Goal: Task Accomplishment & Management: Manage account settings

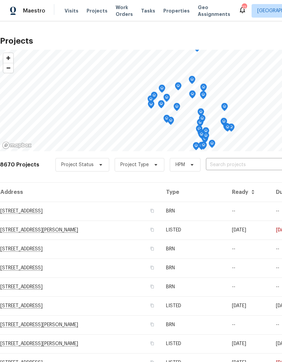
click at [237, 163] on input "text" at bounding box center [244, 165] width 77 height 10
type input "25802"
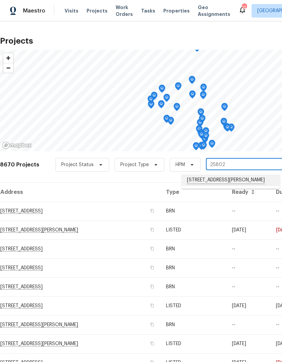
click at [239, 181] on li "25802 Sandy Lodge Rd, Menifee, CA 92586" at bounding box center [231, 181] width 98 height 12
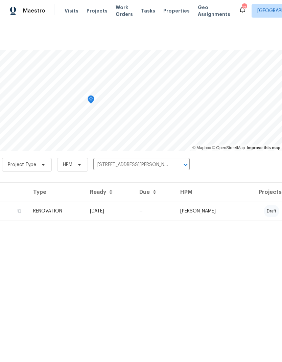
scroll to position [0, 100]
click at [241, 206] on td "[PERSON_NAME]" at bounding box center [208, 211] width 66 height 19
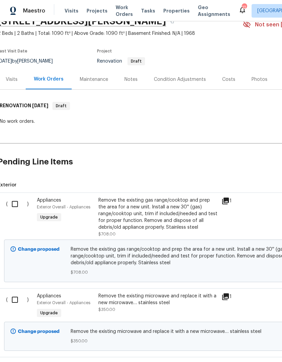
scroll to position [33, 1]
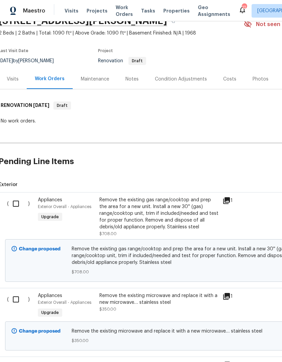
click at [15, 204] on input "checkbox" at bounding box center [18, 204] width 19 height 14
checkbox input "true"
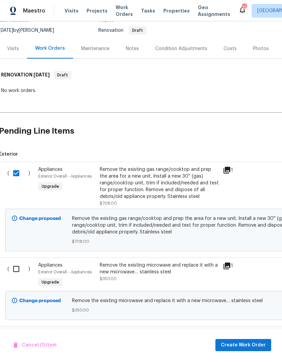
click at [19, 266] on input "checkbox" at bounding box center [18, 269] width 19 height 14
checkbox input "true"
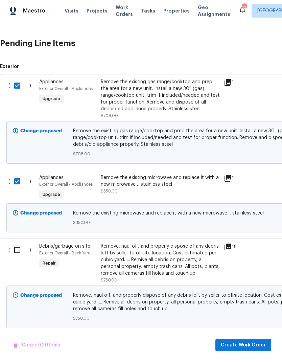
scroll to position [152, 0]
click at [19, 249] on input "checkbox" at bounding box center [19, 250] width 19 height 14
checkbox input "true"
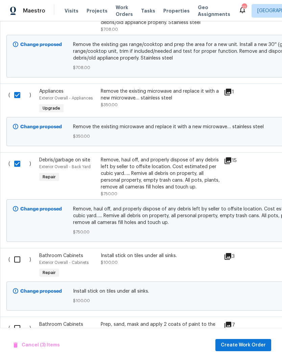
scroll to position [238, 0]
click at [18, 260] on input "checkbox" at bounding box center [19, 259] width 19 height 14
checkbox input "true"
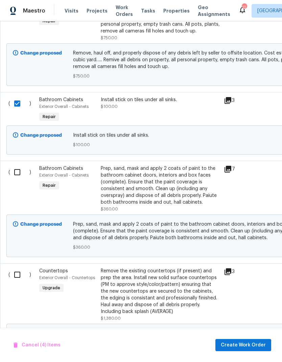
scroll to position [394, 0]
click at [19, 278] on input "checkbox" at bounding box center [19, 275] width 19 height 14
checkbox input "true"
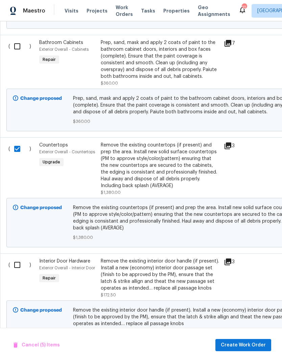
scroll to position [520, 0]
click at [20, 269] on input "checkbox" at bounding box center [19, 265] width 19 height 14
checkbox input "true"
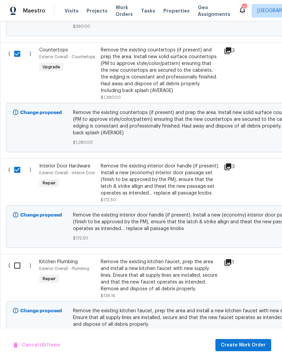
scroll to position [615, 0]
click at [20, 267] on input "checkbox" at bounding box center [19, 265] width 19 height 14
checkbox input "true"
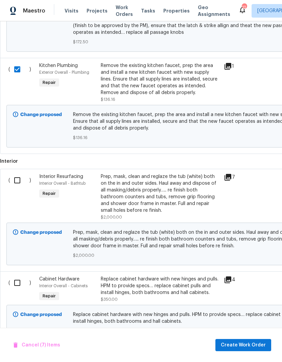
scroll to position [811, 0]
click at [18, 184] on input "checkbox" at bounding box center [19, 180] width 19 height 14
checkbox input "true"
click at [18, 282] on input "checkbox" at bounding box center [19, 283] width 19 height 14
checkbox input "true"
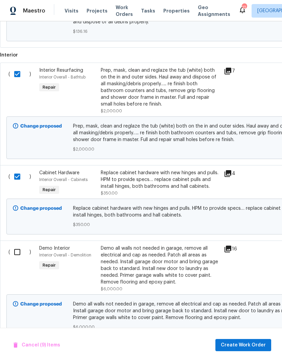
scroll to position [0, 0]
click at [20, 255] on input "checkbox" at bounding box center [19, 252] width 19 height 14
checkbox input "true"
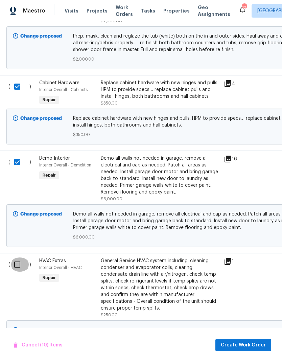
click at [19, 265] on input "checkbox" at bounding box center [19, 265] width 19 height 14
checkbox input "true"
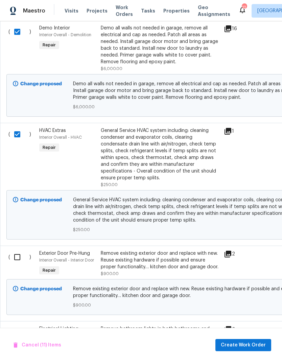
click at [18, 262] on input "checkbox" at bounding box center [19, 257] width 19 height 14
checkbox input "true"
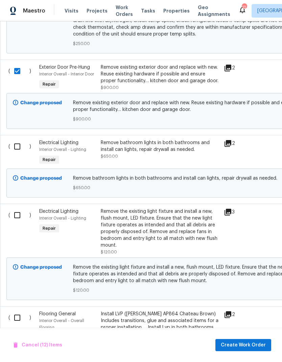
click at [18, 220] on input "checkbox" at bounding box center [19, 215] width 19 height 14
checkbox input "true"
click at [17, 151] on input "checkbox" at bounding box center [19, 146] width 19 height 14
checkbox input "true"
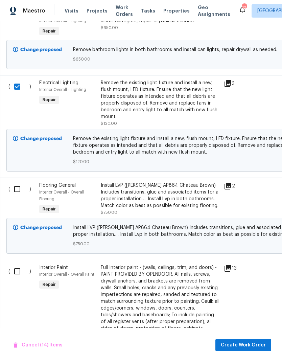
click at [22, 277] on input "checkbox" at bounding box center [19, 271] width 19 height 14
checkbox input "true"
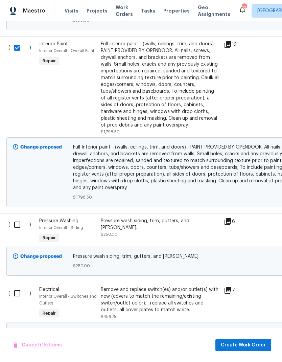
click at [19, 230] on input "checkbox" at bounding box center [19, 225] width 19 height 14
checkbox input "true"
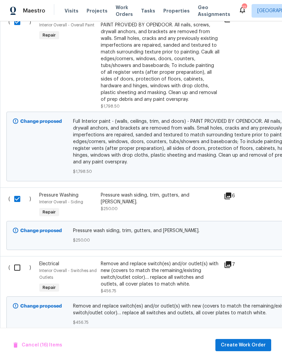
click at [20, 275] on input "checkbox" at bounding box center [19, 268] width 19 height 14
checkbox input "true"
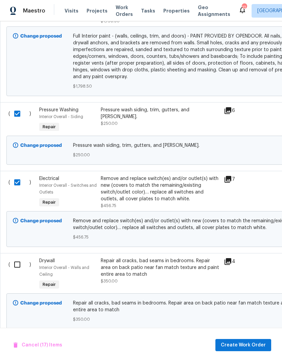
click at [21, 272] on input "checkbox" at bounding box center [19, 265] width 19 height 14
checkbox input "true"
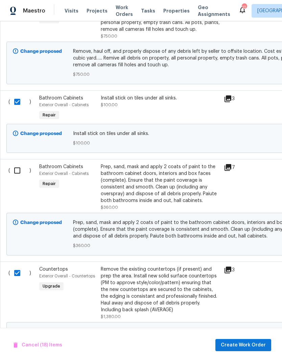
click at [18, 163] on input "checkbox" at bounding box center [19, 170] width 19 height 14
checkbox input "true"
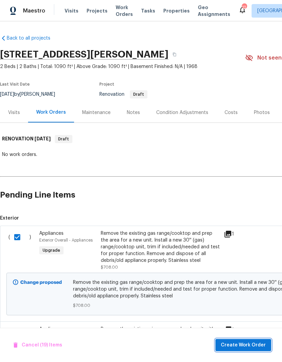
click at [251, 342] on span "Create Work Order" at bounding box center [243, 345] width 45 height 8
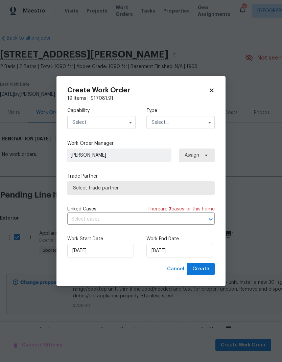
click at [92, 121] on input "text" at bounding box center [101, 123] width 68 height 14
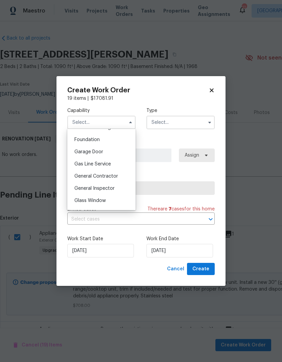
click at [83, 175] on span "General Contractor" at bounding box center [96, 176] width 44 height 5
type input "General Contractor"
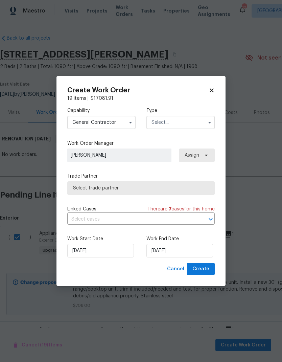
click at [162, 123] on input "text" at bounding box center [181, 123] width 68 height 14
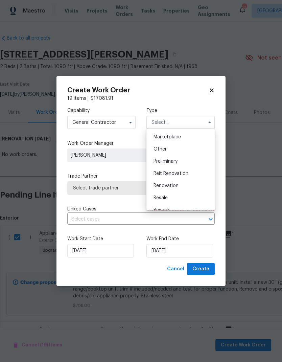
click at [181, 186] on div "Renovation" at bounding box center [180, 186] width 65 height 12
type input "Renovation"
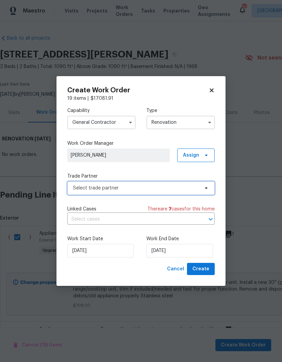
click at [173, 185] on span "Select trade partner" at bounding box center [136, 188] width 126 height 7
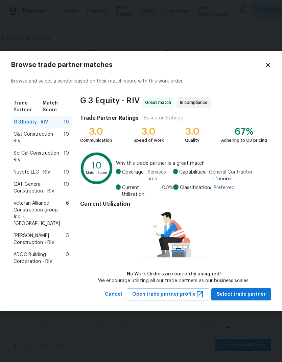
click at [30, 120] on span "G 3 Equity - RIV" at bounding box center [31, 122] width 35 height 7
click at [248, 292] on span "Select trade partner" at bounding box center [241, 294] width 49 height 8
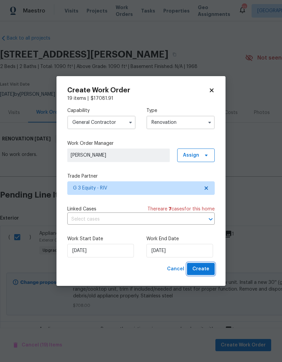
click at [204, 266] on span "Create" at bounding box center [201, 269] width 17 height 8
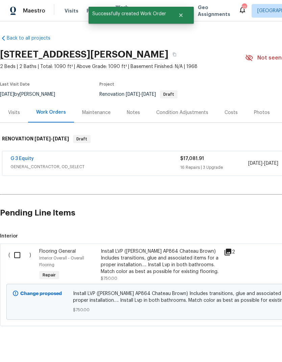
click at [20, 255] on input "checkbox" at bounding box center [19, 255] width 19 height 14
checkbox input "true"
click at [250, 345] on span "Create Work Order" at bounding box center [243, 345] width 45 height 8
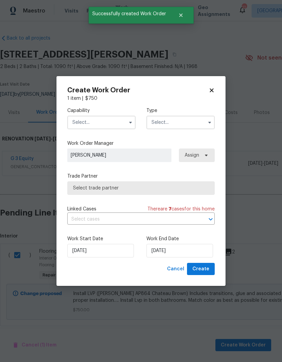
click at [92, 122] on input "text" at bounding box center [101, 123] width 68 height 14
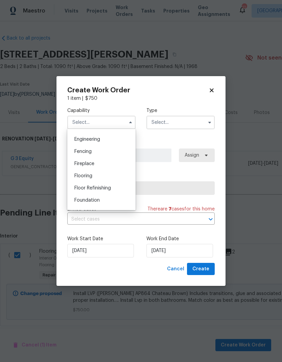
click at [81, 176] on span "Flooring" at bounding box center [83, 176] width 18 height 5
type input "Flooring"
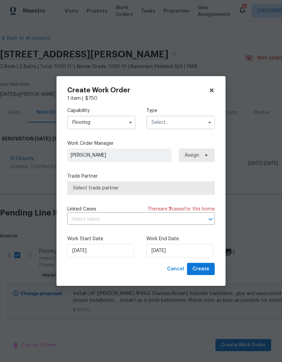
click at [159, 121] on input "text" at bounding box center [181, 123] width 68 height 14
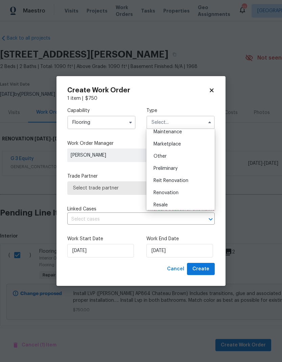
click at [179, 193] on div "Renovation" at bounding box center [180, 193] width 65 height 12
type input "Renovation"
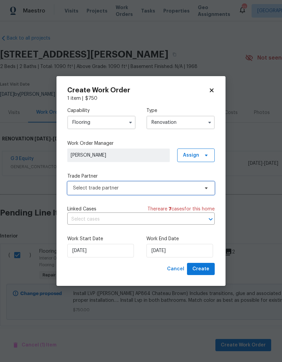
click at [183, 188] on span "Select trade partner" at bounding box center [136, 188] width 126 height 7
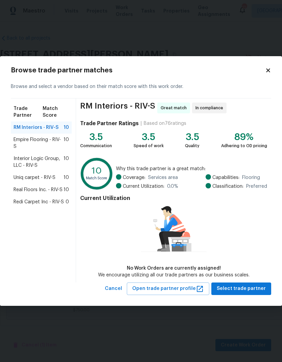
click at [32, 189] on span "Real Floors Inc. - RIV-S" at bounding box center [38, 189] width 49 height 7
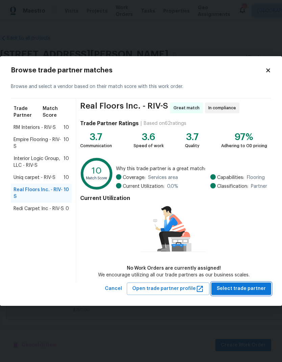
click at [250, 287] on span "Select trade partner" at bounding box center [241, 289] width 49 height 8
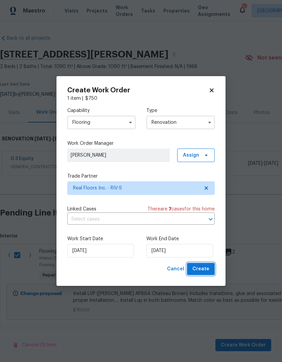
click at [205, 265] on button "Create" at bounding box center [201, 269] width 28 height 13
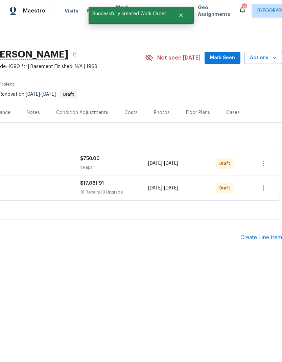
scroll to position [0, 100]
click at [258, 235] on div "Create Line Item" at bounding box center [262, 237] width 42 height 6
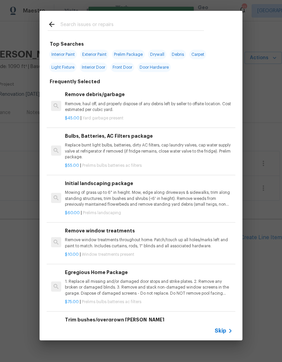
click at [83, 26] on input "text" at bounding box center [132, 25] width 143 height 10
type input "Clean"
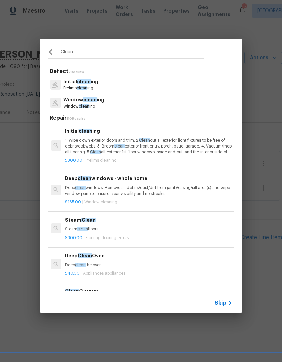
click at [72, 82] on p "Initial clean ing" at bounding box center [80, 81] width 35 height 7
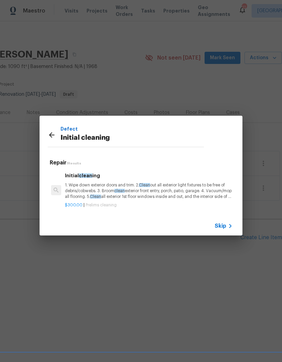
click at [90, 188] on p "1. Wipe down exterior doors and trim. 2. Clean out all exterior light fixtures …" at bounding box center [149, 190] width 168 height 17
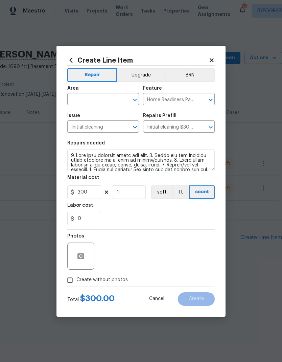
click at [89, 99] on input "text" at bounding box center [93, 100] width 53 height 10
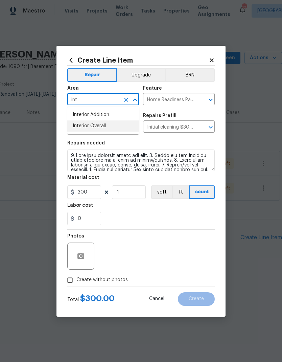
click at [81, 128] on li "Interior Overall" at bounding box center [103, 125] width 72 height 11
type input "Interior Overall"
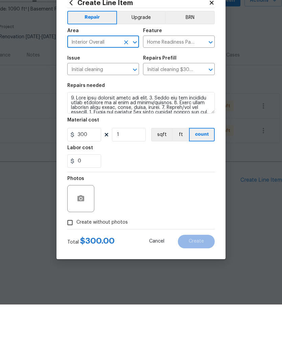
click at [71, 274] on input "Create without photos" at bounding box center [70, 280] width 13 height 13
checkbox input "true"
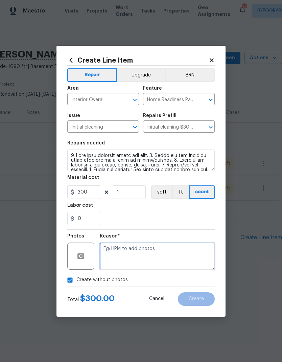
click at [119, 253] on textarea at bounding box center [157, 256] width 115 height 27
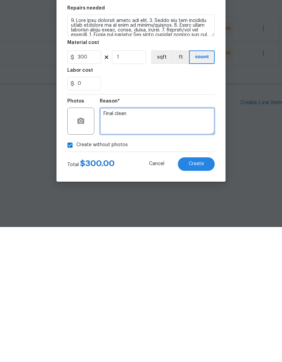
type textarea "Final clean"
click at [201, 296] on span "Create" at bounding box center [196, 298] width 15 height 5
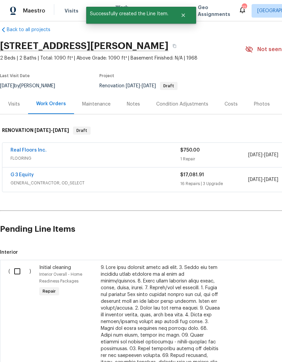
scroll to position [9, 0]
click at [21, 269] on input "checkbox" at bounding box center [19, 271] width 19 height 14
checkbox input "true"
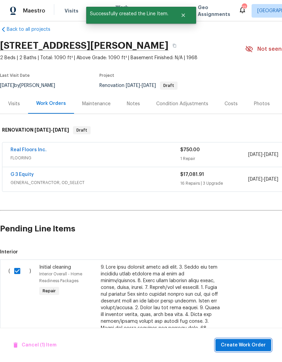
click at [246, 346] on span "Create Work Order" at bounding box center [243, 345] width 45 height 8
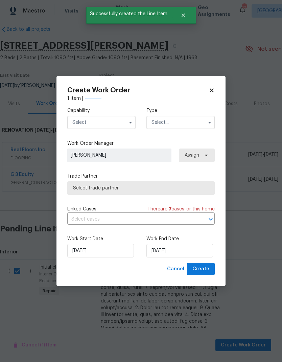
click at [119, 121] on input "text" at bounding box center [101, 123] width 68 height 14
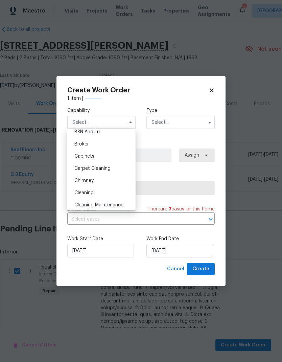
scroll to position [43, 0]
click at [82, 191] on span "Cleaning" at bounding box center [83, 190] width 19 height 5
type input "Cleaning"
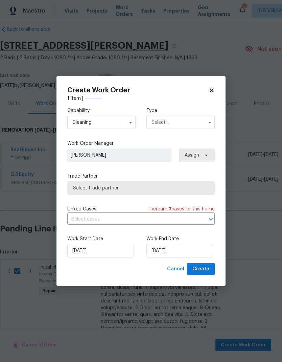
click at [186, 122] on input "text" at bounding box center [181, 123] width 68 height 14
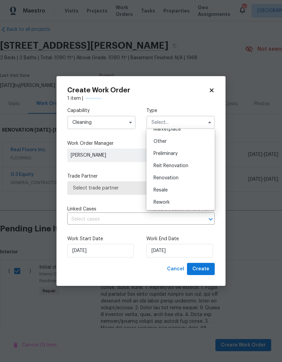
scroll to position [129, 0]
click at [187, 180] on div "Renovation" at bounding box center [180, 179] width 65 height 12
type input "Renovation"
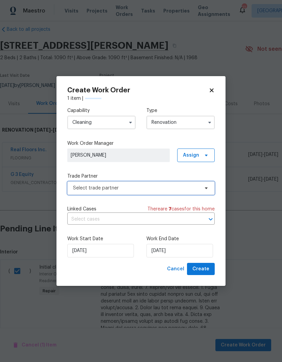
click at [165, 189] on span "Select trade partner" at bounding box center [136, 188] width 126 height 7
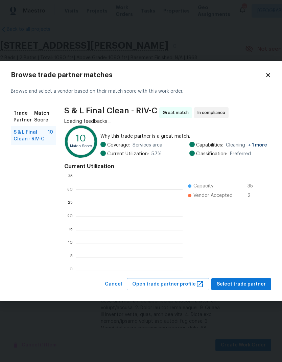
scroll to position [95, 106]
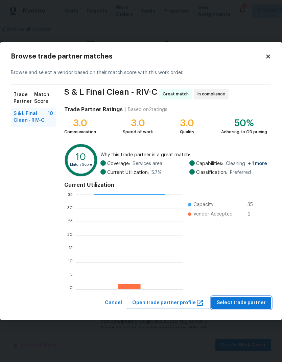
click at [249, 301] on span "Select trade partner" at bounding box center [241, 303] width 49 height 8
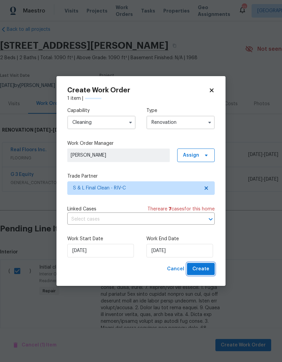
click at [206, 267] on span "Create" at bounding box center [201, 269] width 17 height 8
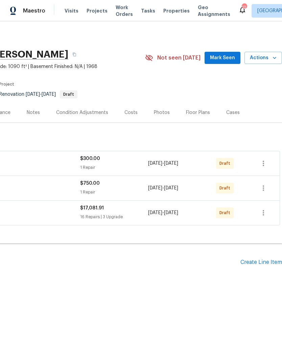
scroll to position [0, 100]
click at [265, 210] on icon "button" at bounding box center [264, 213] width 8 height 8
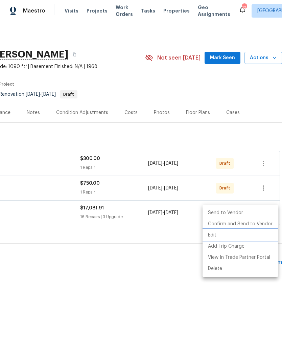
click at [216, 234] on li "Edit" at bounding box center [240, 235] width 75 height 11
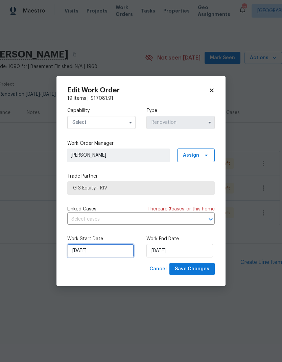
click at [119, 246] on input "[DATE]" at bounding box center [100, 251] width 67 height 14
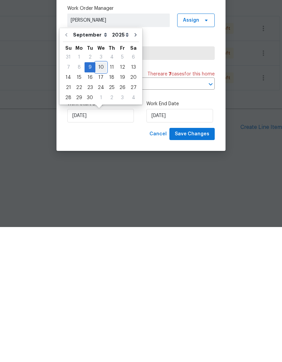
click at [99, 198] on div "10" at bounding box center [100, 202] width 11 height 9
type input "[DATE]"
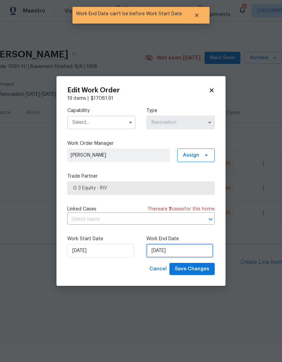
click at [185, 250] on input "[DATE]" at bounding box center [180, 251] width 67 height 14
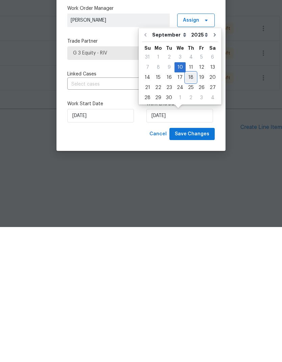
click at [189, 208] on div "18" at bounding box center [191, 212] width 10 height 9
type input "9/18/2025"
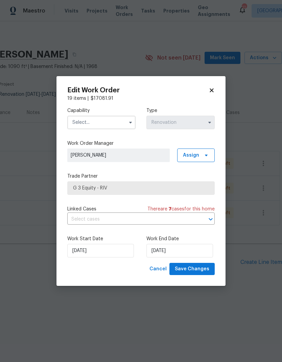
click at [86, 122] on input "text" at bounding box center [101, 123] width 68 height 14
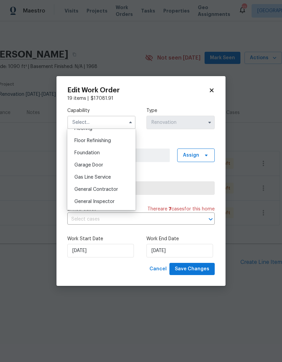
scroll to position [277, 0]
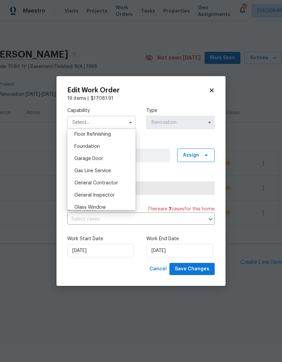
click at [86, 184] on span "General Contractor" at bounding box center [96, 183] width 44 height 5
type input "General Contractor"
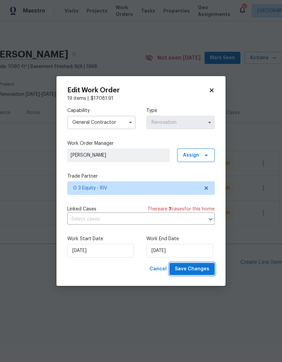
click at [199, 269] on span "Save Changes" at bounding box center [192, 269] width 35 height 8
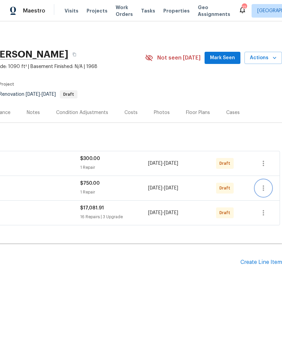
click at [261, 187] on icon "button" at bounding box center [264, 188] width 8 height 8
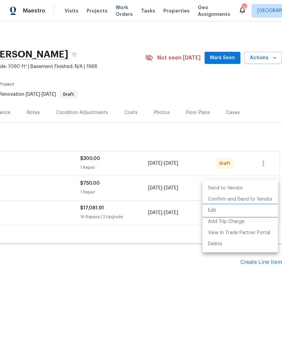
click at [216, 210] on li "Edit" at bounding box center [240, 210] width 75 height 11
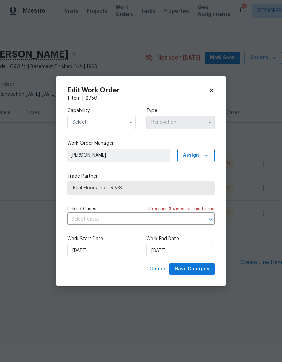
click at [117, 118] on input "text" at bounding box center [101, 123] width 68 height 14
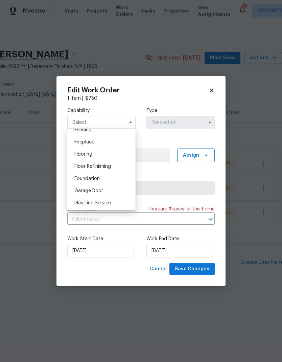
scroll to position [244, 0]
click at [115, 154] on div "Flooring" at bounding box center [101, 155] width 65 height 12
type input "Flooring"
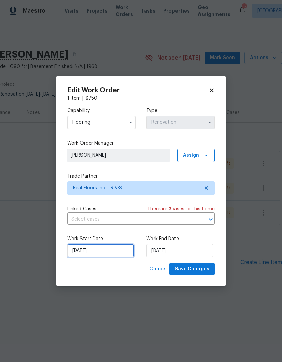
click at [117, 248] on input "[DATE]" at bounding box center [100, 251] width 67 height 14
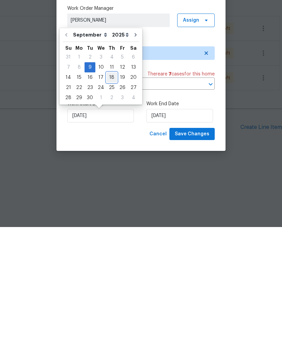
click at [112, 208] on div "18" at bounding box center [112, 212] width 10 height 9
type input "9/18/2025"
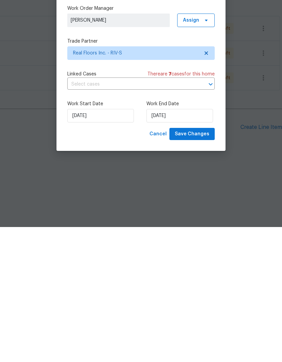
type input "9/18/2025"
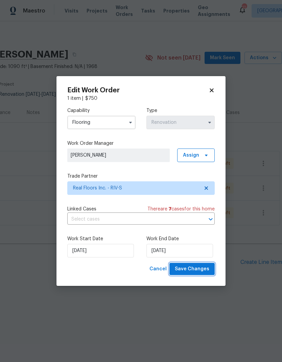
click at [198, 266] on span "Save Changes" at bounding box center [192, 269] width 35 height 8
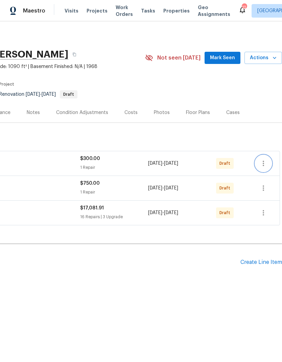
click at [265, 163] on icon "button" at bounding box center [264, 163] width 8 height 8
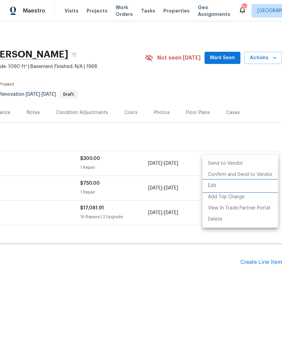
click at [216, 186] on li "Edit" at bounding box center [240, 185] width 75 height 11
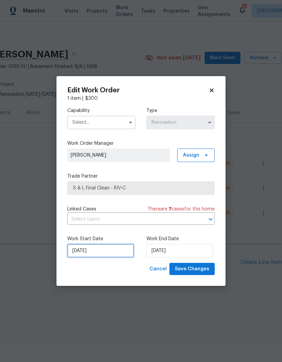
click at [116, 251] on input "[DATE]" at bounding box center [100, 251] width 67 height 14
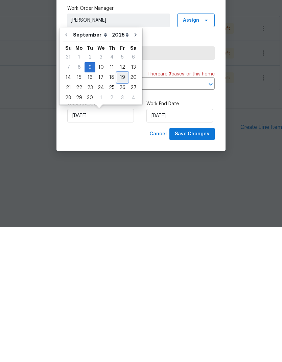
click at [121, 208] on div "19" at bounding box center [122, 212] width 11 height 9
type input "9/19/2025"
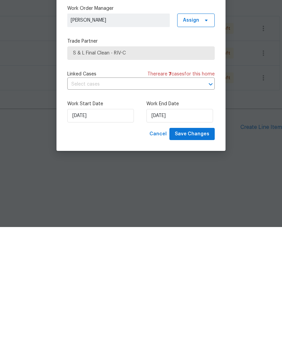
type input "9/19/2025"
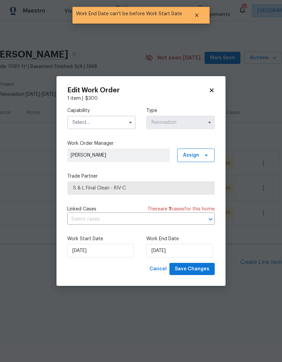
click at [116, 121] on input "text" at bounding box center [101, 123] width 68 height 14
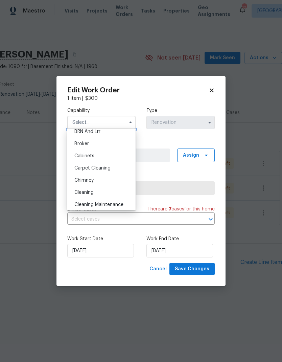
scroll to position [41, 0]
click at [105, 194] on div "Cleaning" at bounding box center [101, 193] width 65 height 12
type input "Cleaning"
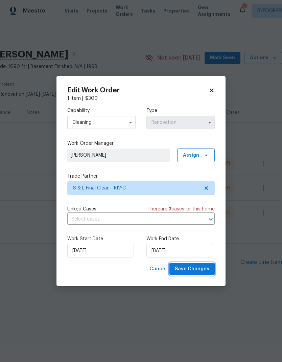
click at [197, 269] on span "Save Changes" at bounding box center [192, 269] width 35 height 8
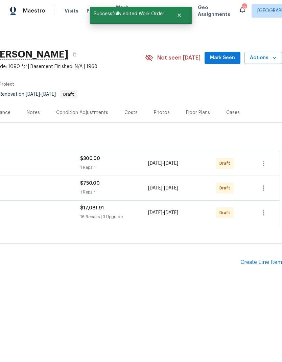
scroll to position [0, 100]
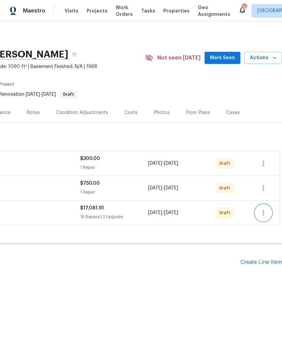
click at [263, 214] on icon "button" at bounding box center [264, 213] width 8 height 8
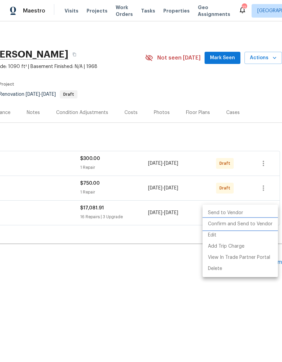
click at [247, 225] on li "Confirm and Send to Vendor" at bounding box center [240, 224] width 75 height 11
click at [199, 293] on div at bounding box center [141, 181] width 282 height 362
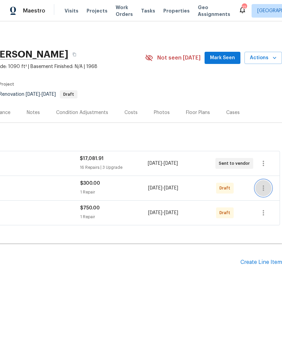
click at [263, 188] on icon "button" at bounding box center [263, 187] width 1 height 5
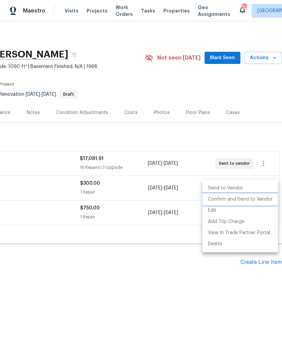
click at [250, 199] on li "Confirm and Send to Vendor" at bounding box center [240, 199] width 75 height 11
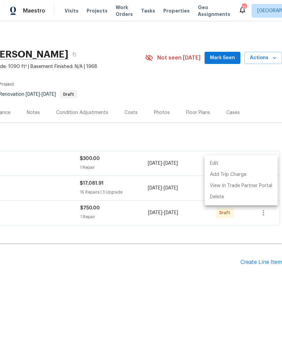
click at [213, 285] on div at bounding box center [141, 181] width 282 height 362
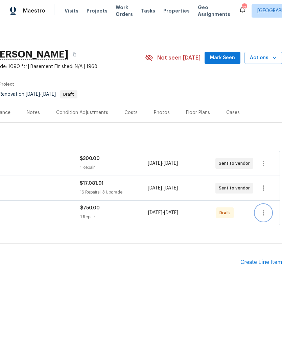
click at [264, 209] on icon "button" at bounding box center [264, 213] width 8 height 8
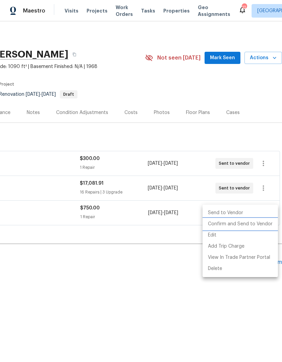
click at [250, 224] on li "Confirm and Send to Vendor" at bounding box center [240, 224] width 75 height 11
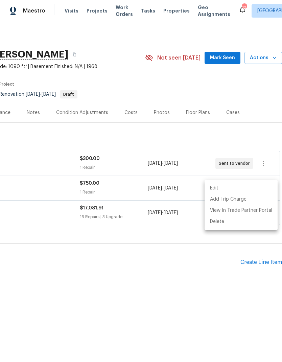
click at [217, 280] on div at bounding box center [141, 181] width 282 height 362
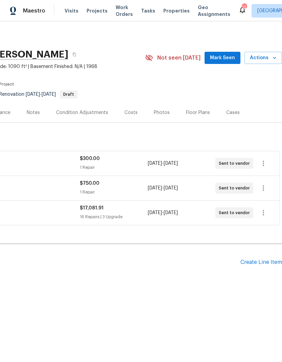
click at [72, 9] on span "Visits" at bounding box center [72, 10] width 14 height 7
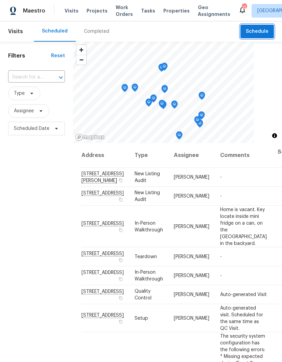
click at [260, 30] on span "Schedule" at bounding box center [257, 31] width 23 height 8
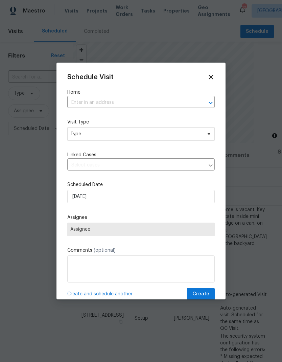
click at [84, 99] on input "text" at bounding box center [131, 102] width 129 height 10
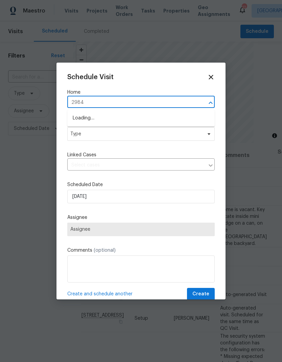
type input "29840"
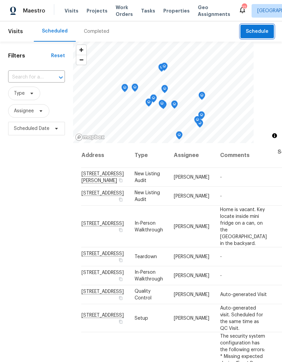
click at [263, 30] on span "Schedule" at bounding box center [257, 31] width 23 height 8
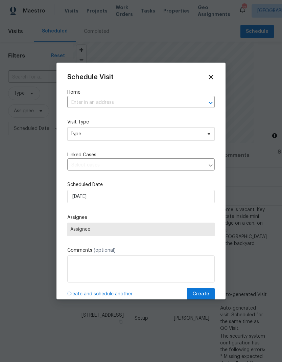
click at [84, 100] on input "text" at bounding box center [131, 102] width 129 height 10
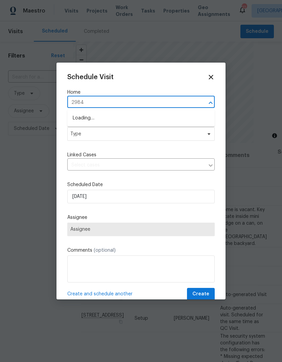
type input "29840"
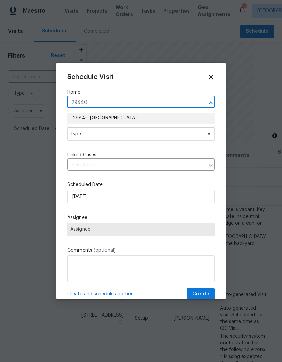
click at [91, 118] on li "29840 [GEOGRAPHIC_DATA]" at bounding box center [141, 119] width 148 height 12
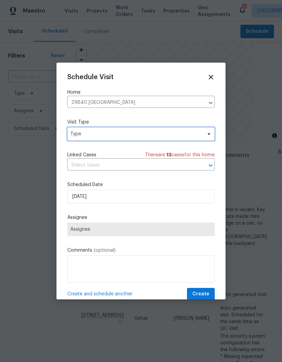
click at [88, 140] on span "Type" at bounding box center [141, 134] width 148 height 14
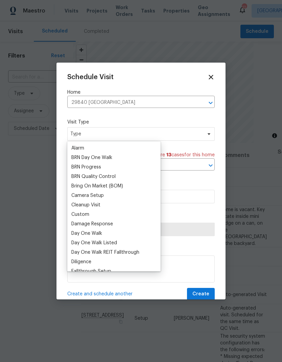
scroll to position [37, 0]
click at [76, 215] on div "Custom" at bounding box center [80, 214] width 18 height 7
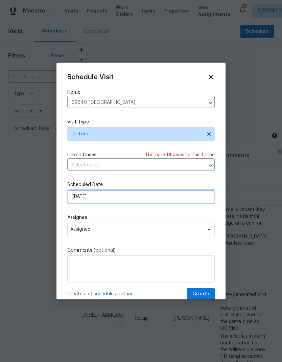
click at [98, 198] on input "[DATE]" at bounding box center [141, 197] width 148 height 14
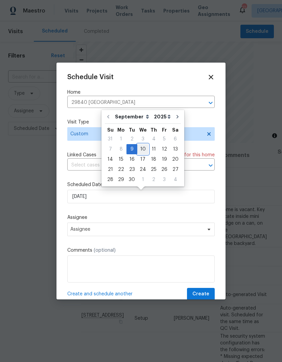
click at [141, 149] on div "10" at bounding box center [142, 148] width 11 height 9
type input "[DATE]"
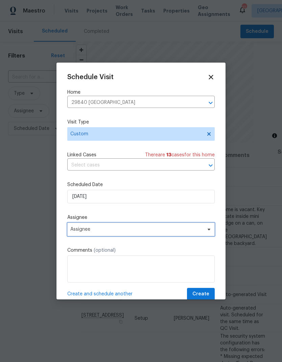
click at [85, 228] on span "Assignee" at bounding box center [136, 229] width 133 height 5
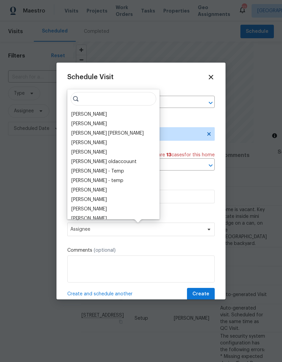
click at [77, 114] on div "[PERSON_NAME]" at bounding box center [89, 114] width 36 height 7
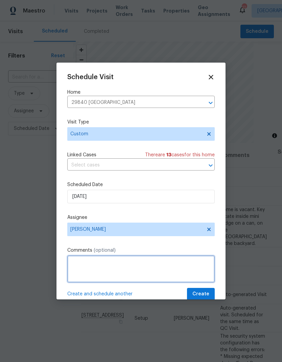
click at [82, 264] on textarea at bounding box center [141, 268] width 148 height 27
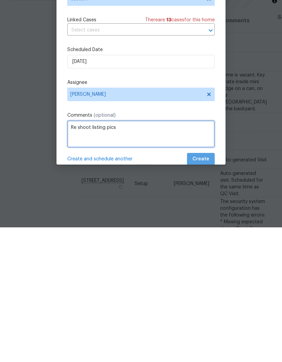
type textarea "Re shoot listing pics"
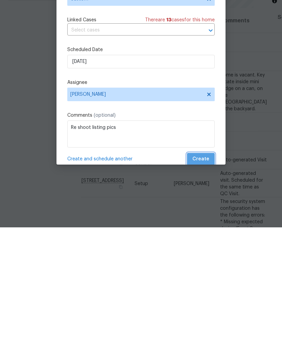
click at [204, 290] on span "Create" at bounding box center [201, 294] width 17 height 8
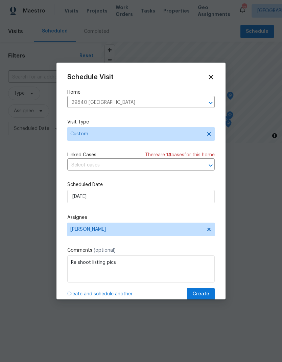
scroll to position [0, 0]
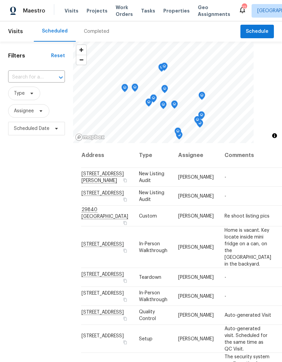
click at [169, 13] on span "Properties" at bounding box center [176, 10] width 26 height 7
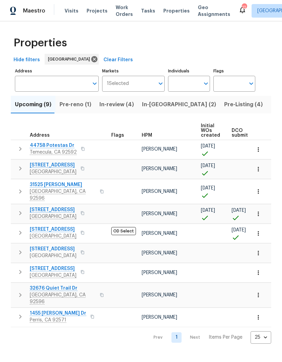
click at [189, 85] on input "Individuals" at bounding box center [184, 84] width 32 height 16
type input "[PERSON_NAME]"
click at [184, 104] on input "checkbox" at bounding box center [181, 105] width 14 height 14
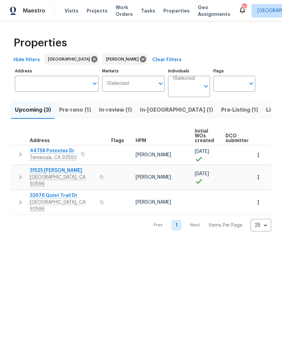
click at [266, 109] on span "Listed (10)" at bounding box center [280, 109] width 28 height 9
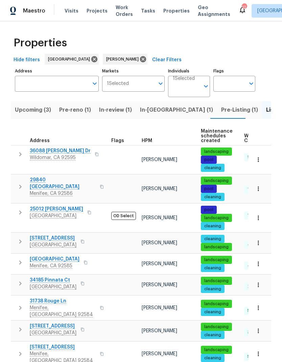
click at [73, 8] on span "Visits" at bounding box center [72, 10] width 14 height 7
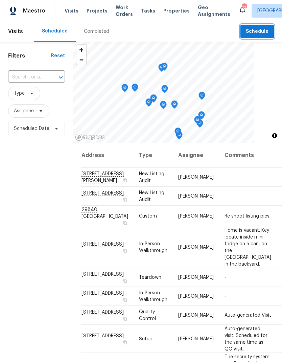
click at [261, 31] on span "Schedule" at bounding box center [257, 31] width 23 height 8
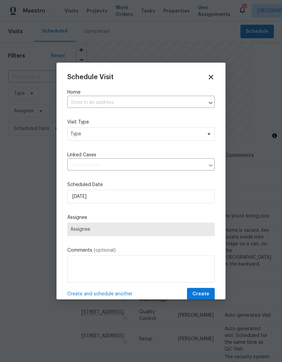
click at [90, 100] on input "text" at bounding box center [131, 102] width 129 height 10
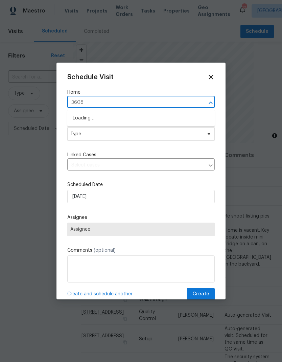
type input "36088"
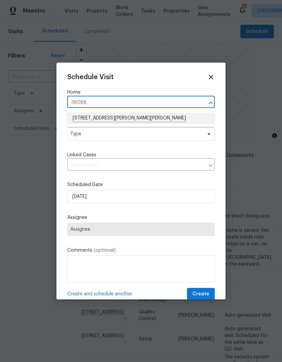
click at [89, 118] on li "[STREET_ADDRESS][PERSON_NAME][PERSON_NAME]" at bounding box center [141, 119] width 148 height 12
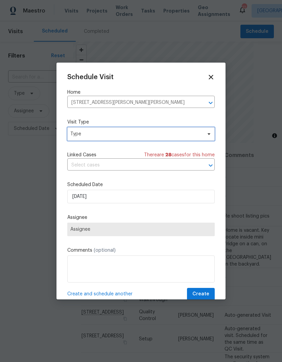
click at [85, 133] on span "Type" at bounding box center [136, 134] width 132 height 7
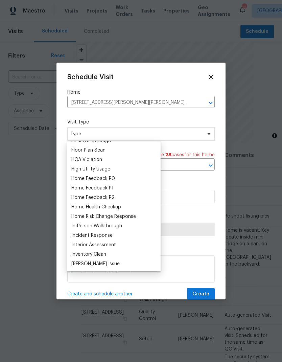
scroll to position [177, 0]
click at [80, 205] on div "Home Health Checkup" at bounding box center [96, 207] width 50 height 7
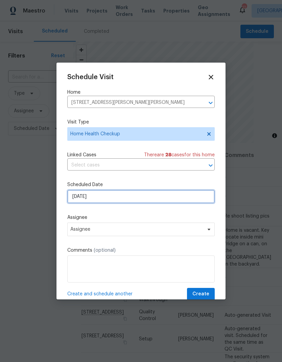
click at [153, 198] on input "[DATE]" at bounding box center [141, 197] width 148 height 14
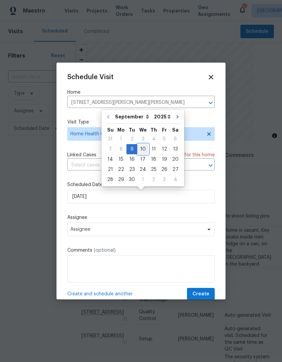
click at [144, 149] on div "10" at bounding box center [142, 148] width 11 height 9
type input "[DATE]"
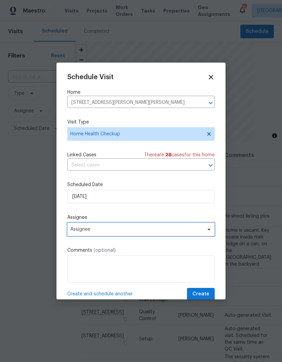
click at [168, 228] on span "Assignee" at bounding box center [141, 230] width 148 height 14
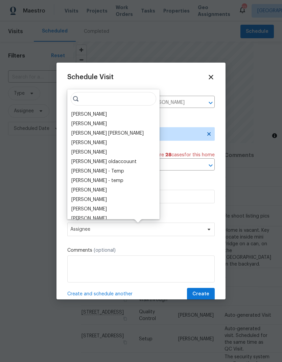
click at [81, 111] on div "[PERSON_NAME]" at bounding box center [89, 114] width 36 height 7
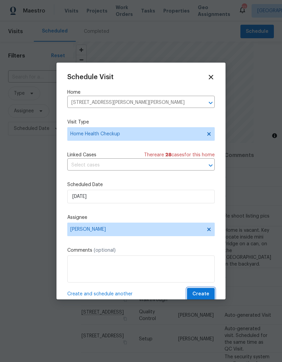
click at [203, 294] on span "Create" at bounding box center [201, 294] width 17 height 8
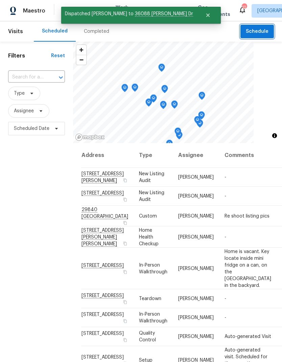
click at [259, 29] on span "Schedule" at bounding box center [257, 31] width 23 height 8
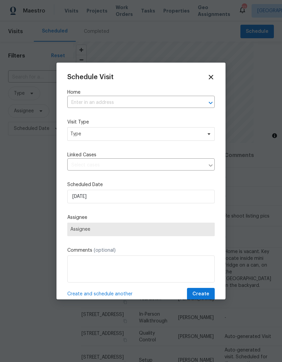
click at [92, 102] on input "text" at bounding box center [131, 102] width 129 height 10
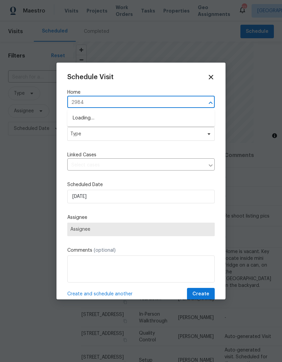
type input "29840"
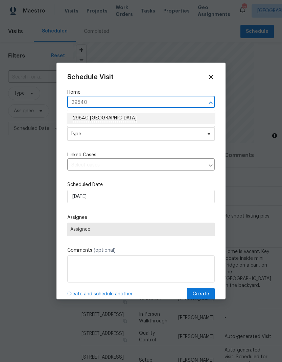
click at [85, 120] on li "29840 [GEOGRAPHIC_DATA]" at bounding box center [141, 119] width 148 height 12
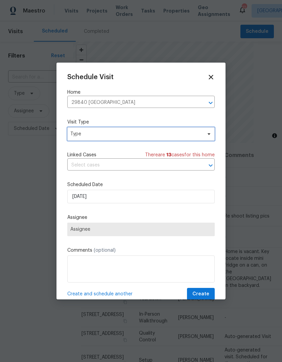
click at [82, 134] on span "Type" at bounding box center [136, 134] width 132 height 7
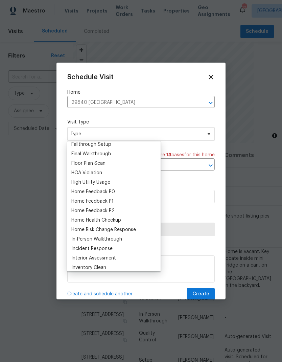
scroll to position [164, 0]
click at [81, 218] on div "Home Health Checkup" at bounding box center [96, 220] width 50 height 7
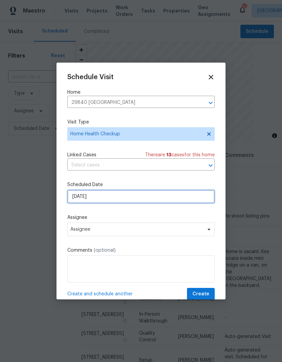
click at [97, 197] on input "[DATE]" at bounding box center [141, 197] width 148 height 14
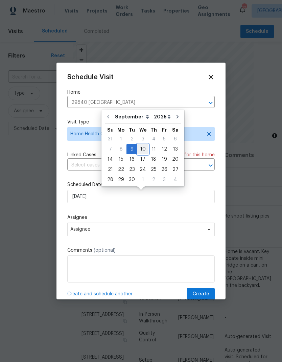
click at [143, 152] on div "10" at bounding box center [142, 148] width 11 height 9
type input "[DATE]"
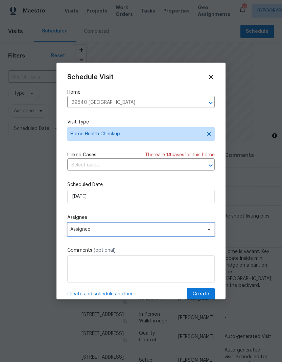
click at [160, 232] on span "Assignee" at bounding box center [136, 229] width 133 height 5
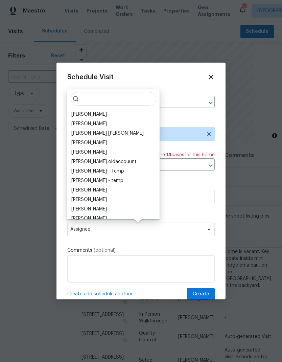
click at [110, 113] on div "[PERSON_NAME]" at bounding box center [113, 114] width 88 height 9
click at [94, 112] on div "[PERSON_NAME]" at bounding box center [89, 114] width 36 height 7
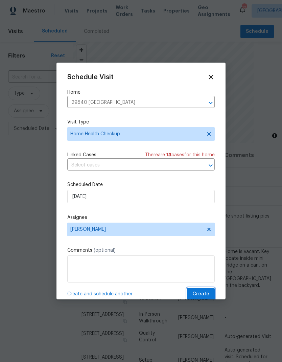
click at [205, 293] on span "Create" at bounding box center [201, 294] width 17 height 8
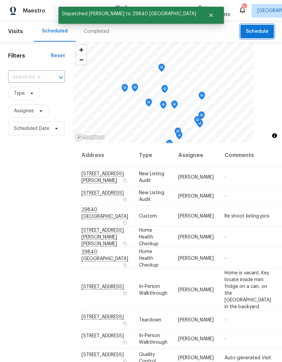
click at [260, 28] on span "Schedule" at bounding box center [257, 31] width 23 height 8
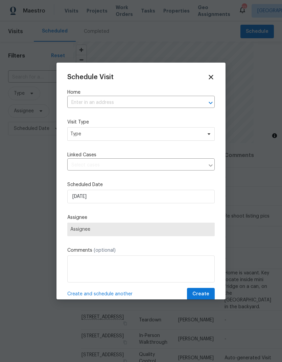
click at [88, 98] on input "text" at bounding box center [131, 102] width 129 height 10
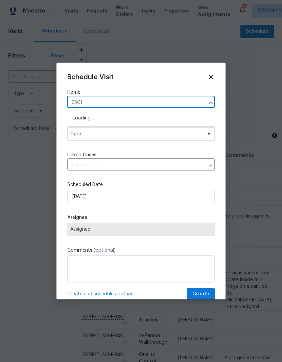
type input "25012"
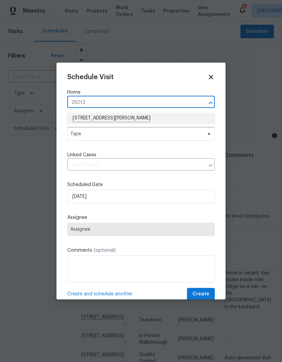
click at [91, 120] on li "[STREET_ADDRESS][PERSON_NAME]" at bounding box center [141, 119] width 148 height 12
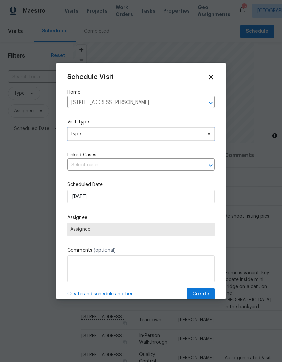
click at [87, 134] on span "Type" at bounding box center [136, 134] width 132 height 7
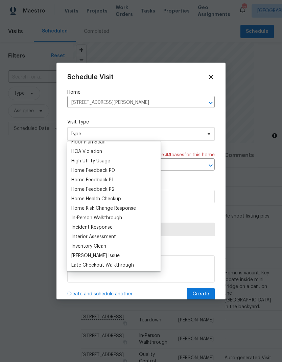
scroll to position [185, 0]
click at [82, 199] on div "Home Health Checkup" at bounding box center [96, 199] width 50 height 7
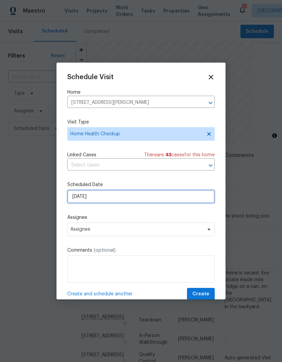
click at [104, 198] on input "[DATE]" at bounding box center [141, 197] width 148 height 14
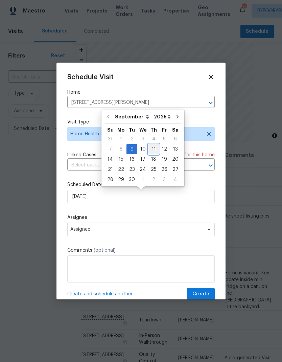
click at [152, 149] on div "11" at bounding box center [154, 148] width 10 height 9
type input "[DATE]"
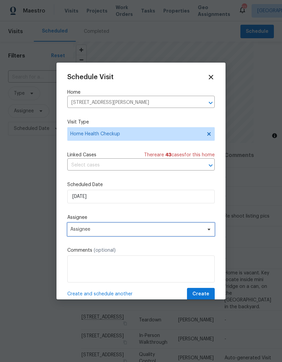
click at [169, 231] on span "Assignee" at bounding box center [136, 229] width 133 height 5
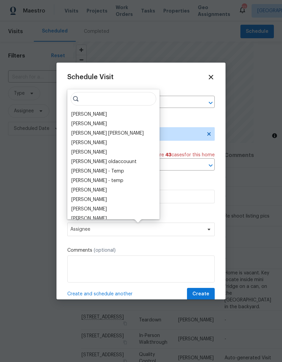
click at [84, 112] on div "[PERSON_NAME]" at bounding box center [89, 114] width 36 height 7
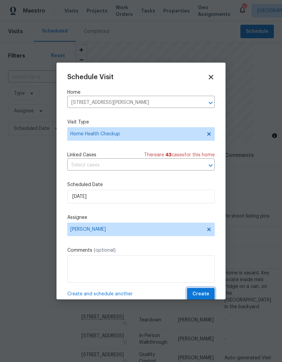
click at [203, 295] on span "Create" at bounding box center [201, 294] width 17 height 8
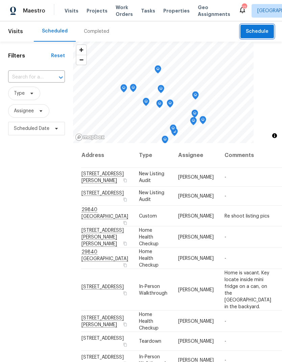
click at [261, 28] on span "Schedule" at bounding box center [257, 31] width 23 height 8
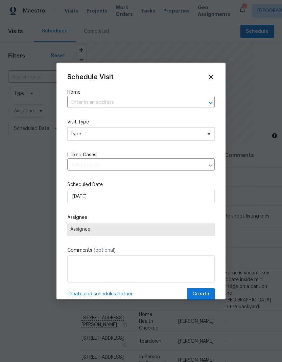
click at [93, 98] on input "text" at bounding box center [131, 102] width 129 height 10
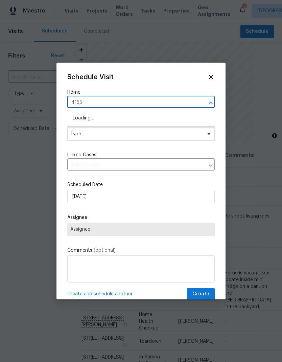
type input "41550"
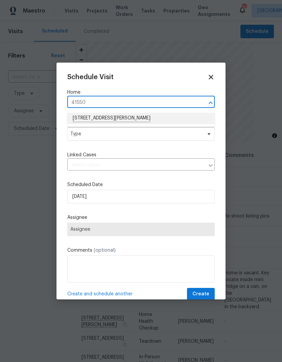
click at [86, 120] on li "[STREET_ADDRESS][PERSON_NAME]" at bounding box center [141, 119] width 148 height 12
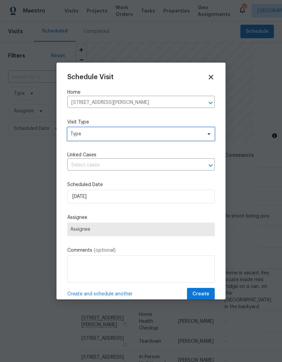
click at [87, 134] on span "Type" at bounding box center [136, 134] width 132 height 7
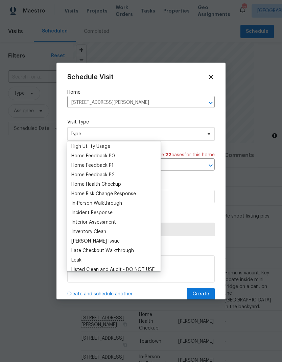
scroll to position [201, 0]
click at [84, 184] on div "Home Health Checkup" at bounding box center [96, 183] width 50 height 7
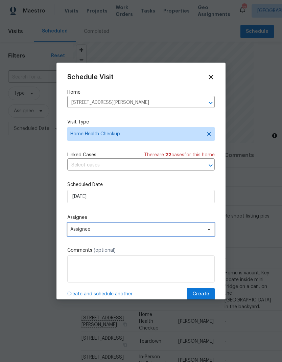
click at [85, 229] on span "Assignee" at bounding box center [136, 229] width 133 height 5
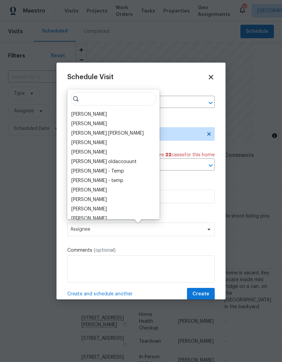
click at [87, 111] on div "[PERSON_NAME]" at bounding box center [89, 114] width 36 height 7
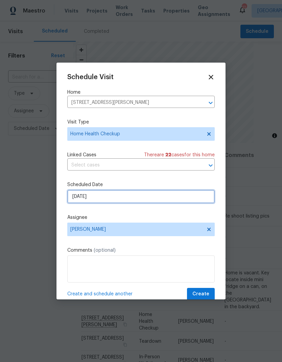
click at [155, 199] on input "[DATE]" at bounding box center [141, 197] width 148 height 14
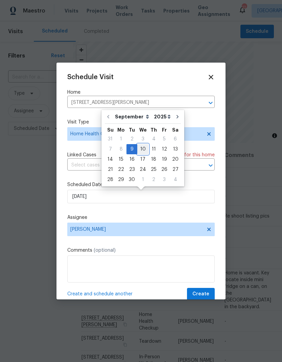
click at [141, 148] on div "10" at bounding box center [142, 148] width 11 height 9
type input "[DATE]"
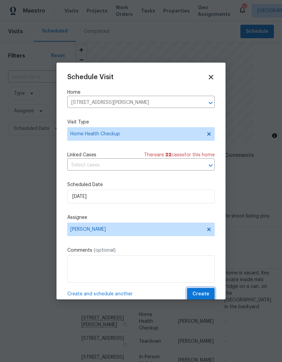
click at [204, 293] on span "Create" at bounding box center [201, 294] width 17 height 8
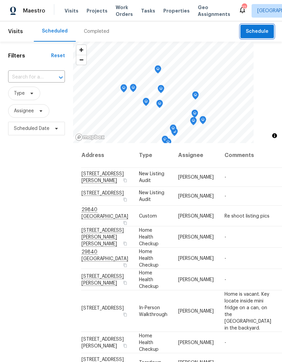
click at [260, 28] on span "Schedule" at bounding box center [257, 31] width 23 height 8
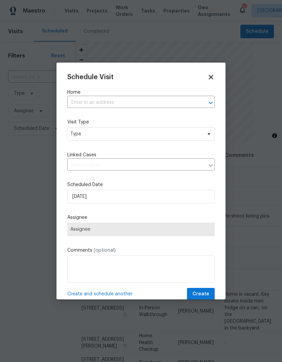
click at [93, 98] on input "text" at bounding box center [131, 102] width 129 height 10
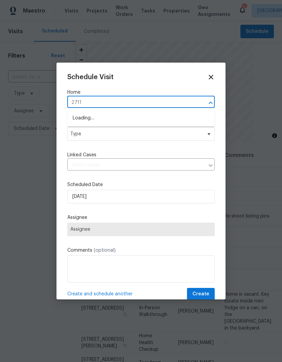
type input "27117"
click at [83, 116] on li "[STREET_ADDRESS]" at bounding box center [141, 119] width 148 height 12
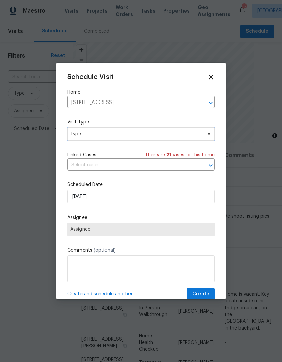
click at [84, 136] on span "Type" at bounding box center [136, 134] width 132 height 7
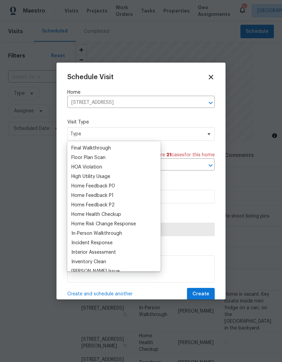
scroll to position [171, 0]
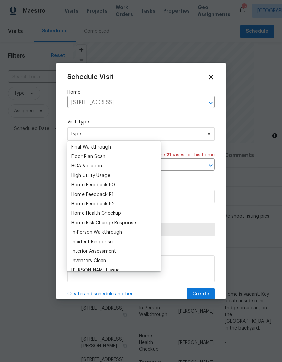
click at [81, 213] on div "Home Health Checkup" at bounding box center [96, 213] width 50 height 7
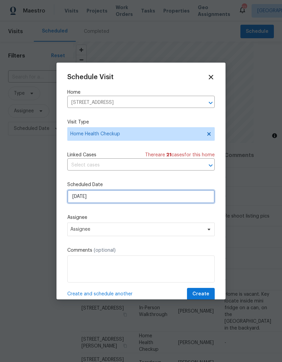
click at [102, 197] on input "[DATE]" at bounding box center [141, 197] width 148 height 14
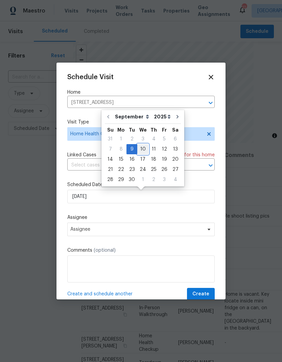
click at [143, 148] on div "10" at bounding box center [142, 148] width 11 height 9
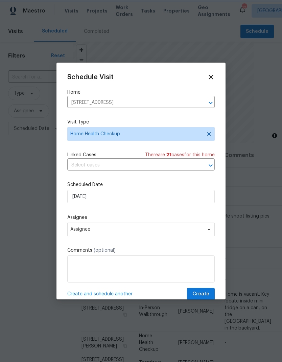
type input "[DATE]"
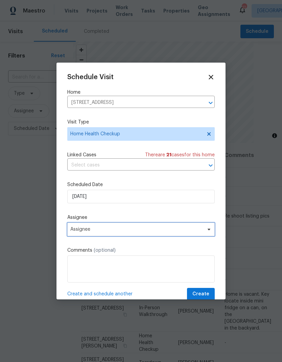
click at [182, 232] on span "Assignee" at bounding box center [136, 229] width 133 height 5
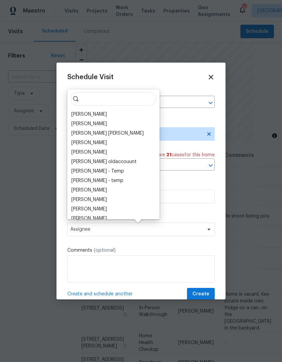
click at [82, 114] on div "[PERSON_NAME]" at bounding box center [89, 114] width 36 height 7
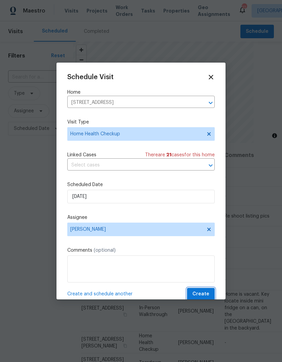
click at [203, 294] on span "Create" at bounding box center [201, 294] width 17 height 8
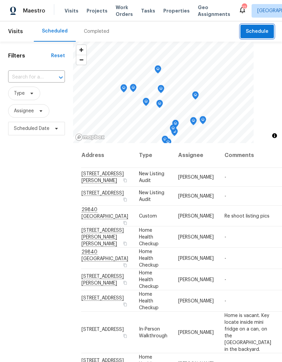
click at [257, 29] on span "Schedule" at bounding box center [257, 31] width 23 height 8
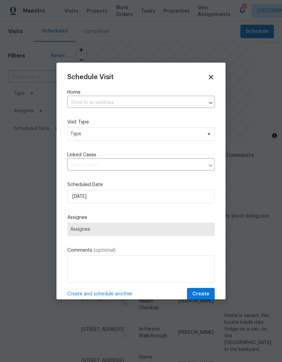
click at [90, 100] on input "text" at bounding box center [131, 102] width 129 height 10
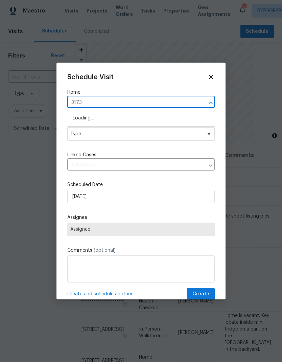
type input "31738"
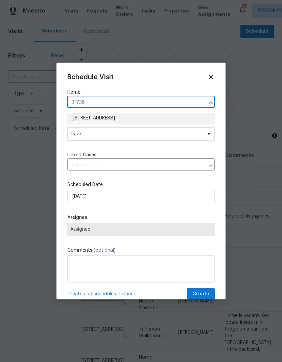
click at [90, 119] on li "[STREET_ADDRESS]" at bounding box center [141, 119] width 148 height 12
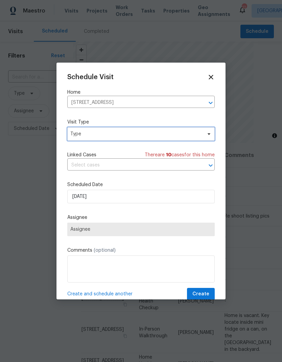
click at [85, 134] on span "Type" at bounding box center [136, 134] width 132 height 7
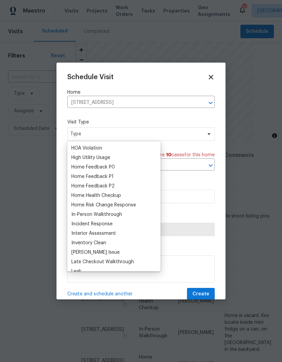
scroll to position [188, 0]
click at [84, 193] on div "Home Health Checkup" at bounding box center [96, 196] width 50 height 7
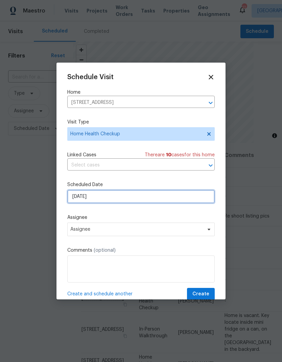
click at [100, 196] on input "[DATE]" at bounding box center [141, 197] width 148 height 14
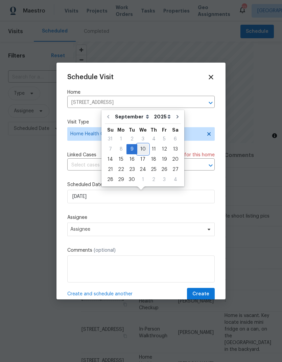
click at [141, 151] on div "10" at bounding box center [142, 148] width 11 height 9
type input "[DATE]"
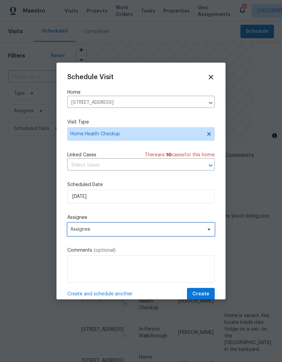
click at [180, 228] on span "Assignee" at bounding box center [141, 230] width 148 height 14
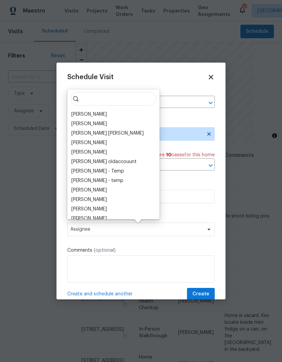
click at [83, 115] on div "[PERSON_NAME]" at bounding box center [89, 114] width 36 height 7
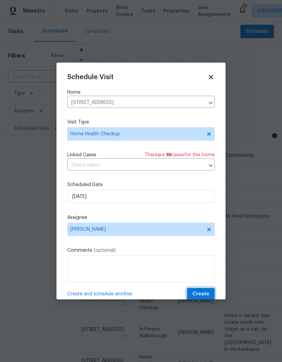
click at [203, 296] on span "Create" at bounding box center [201, 294] width 17 height 8
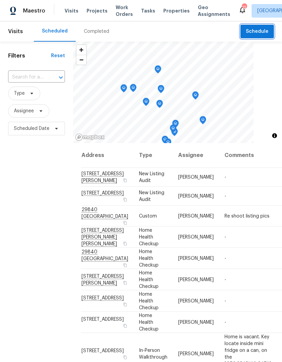
click at [262, 29] on span "Schedule" at bounding box center [257, 31] width 23 height 8
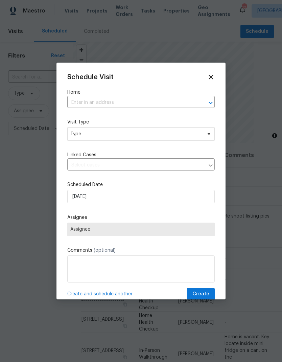
click at [90, 103] on input "text" at bounding box center [131, 102] width 129 height 10
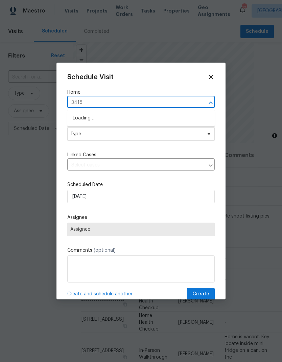
type input "34185"
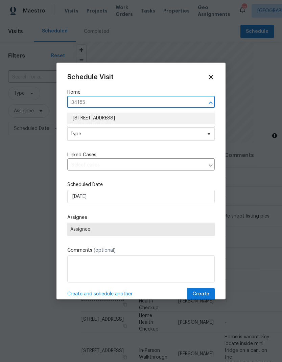
click at [89, 117] on li "[STREET_ADDRESS]" at bounding box center [141, 119] width 148 height 12
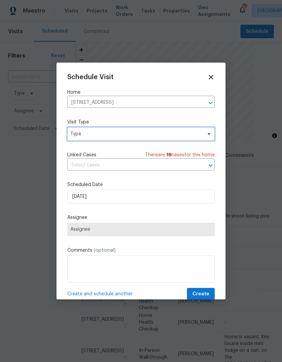
click at [87, 134] on span "Type" at bounding box center [136, 134] width 132 height 7
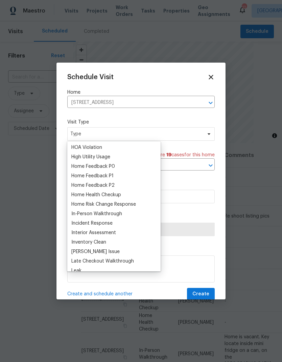
scroll to position [189, 0]
click at [87, 196] on div "Home Health Checkup" at bounding box center [96, 195] width 50 height 7
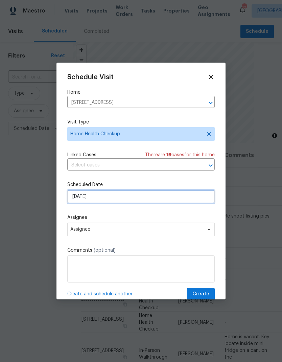
click at [101, 195] on input "[DATE]" at bounding box center [141, 197] width 148 height 14
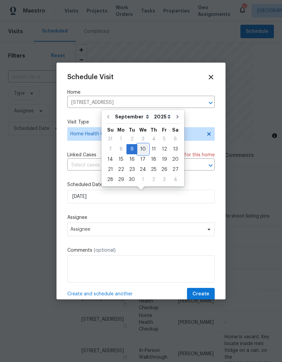
click at [140, 150] on div "10" at bounding box center [142, 148] width 11 height 9
type input "[DATE]"
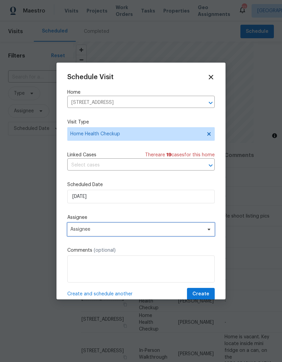
click at [175, 231] on span "Assignee" at bounding box center [136, 229] width 133 height 5
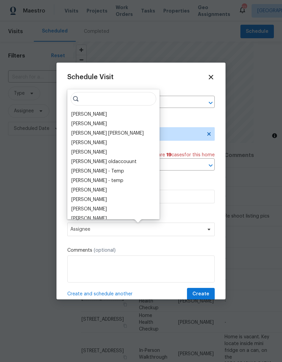
click at [83, 113] on div "[PERSON_NAME]" at bounding box center [89, 114] width 36 height 7
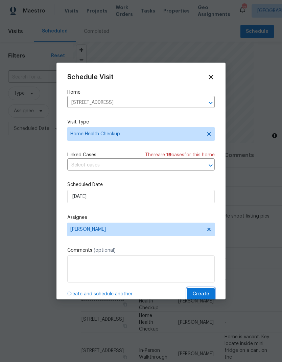
click at [204, 295] on span "Create" at bounding box center [201, 294] width 17 height 8
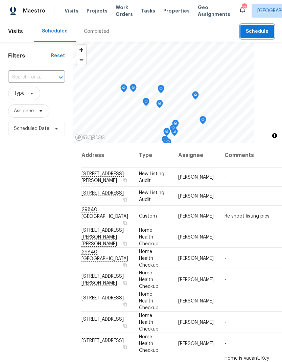
click at [259, 27] on span "Schedule" at bounding box center [257, 31] width 23 height 8
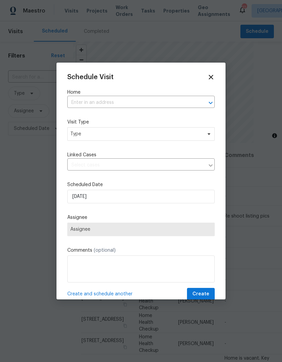
click at [82, 103] on input "text" at bounding box center [131, 102] width 129 height 10
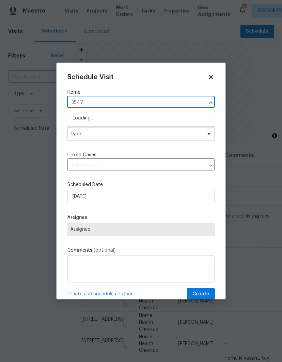
type input "35476"
click at [85, 118] on li "[STREET_ADDRESS]" at bounding box center [141, 119] width 148 height 12
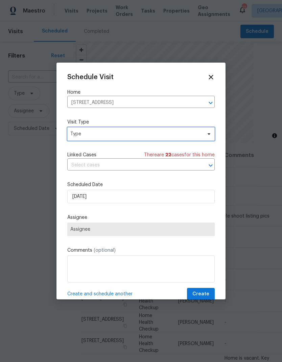
click at [85, 134] on span "Type" at bounding box center [136, 134] width 132 height 7
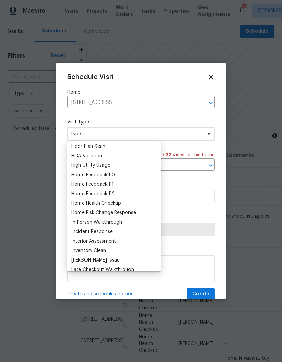
scroll to position [182, 0]
click at [84, 202] on div "Home Health Checkup" at bounding box center [96, 202] width 50 height 7
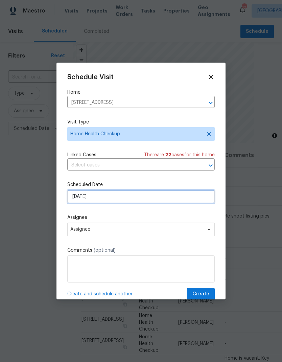
click at [104, 197] on input "[DATE]" at bounding box center [141, 197] width 148 height 14
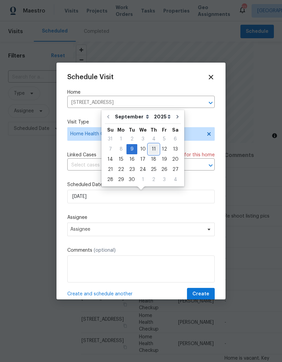
click at [152, 148] on div "11" at bounding box center [154, 148] width 10 height 9
type input "[DATE]"
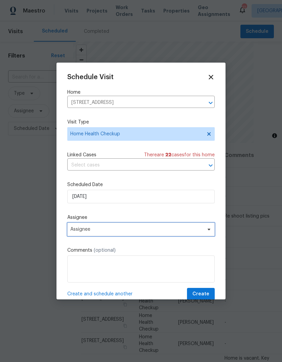
click at [171, 229] on span "Assignee" at bounding box center [136, 229] width 133 height 5
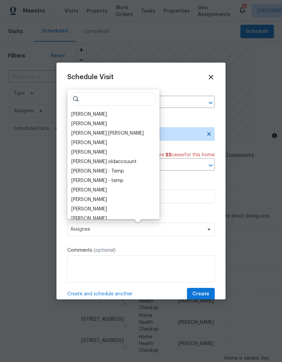
click at [85, 113] on div "[PERSON_NAME]" at bounding box center [89, 114] width 36 height 7
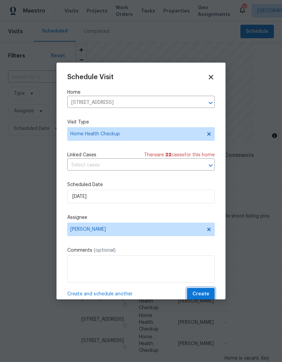
click at [202, 295] on span "Create" at bounding box center [201, 294] width 17 height 8
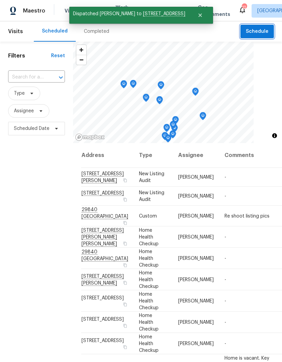
click at [259, 29] on span "Schedule" at bounding box center [257, 31] width 23 height 8
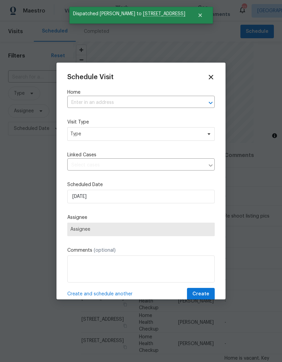
click at [89, 104] on input "text" at bounding box center [131, 102] width 129 height 10
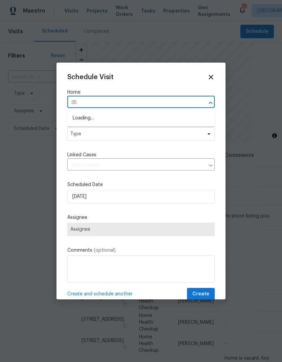
type input "3"
type input "wild view"
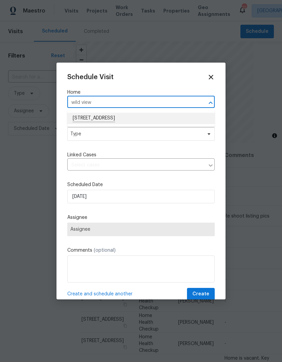
click at [90, 121] on li "[STREET_ADDRESS]" at bounding box center [141, 119] width 148 height 12
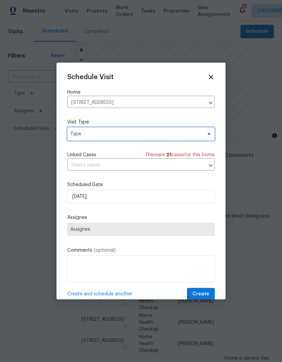
click at [85, 131] on span "Type" at bounding box center [136, 134] width 132 height 7
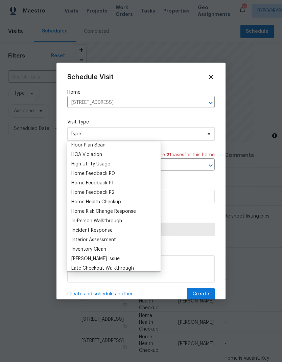
scroll to position [183, 0]
click at [81, 202] on div "Home Health Checkup" at bounding box center [96, 201] width 50 height 7
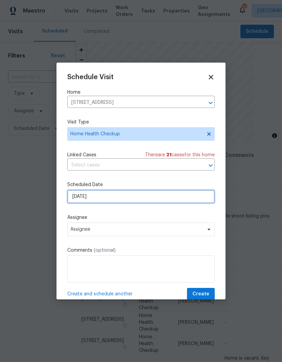
click at [106, 199] on input "[DATE]" at bounding box center [141, 197] width 148 height 14
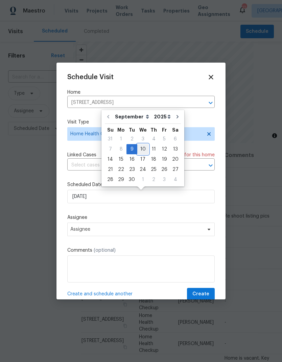
click at [141, 149] on div "10" at bounding box center [142, 148] width 11 height 9
type input "[DATE]"
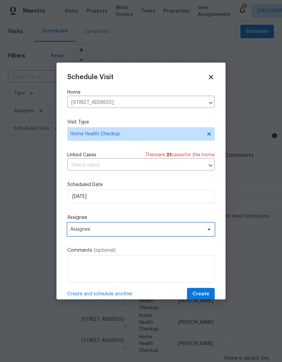
click at [178, 230] on span "Assignee" at bounding box center [136, 229] width 133 height 5
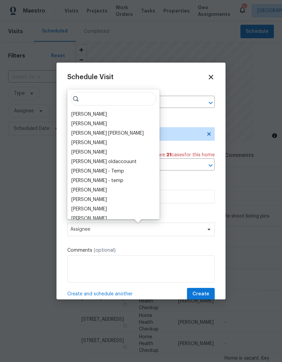
click at [79, 105] on input "search" at bounding box center [114, 99] width 86 height 14
click at [81, 112] on div "[PERSON_NAME]" at bounding box center [89, 114] width 36 height 7
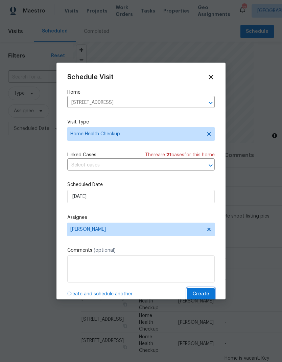
click at [204, 293] on span "Create" at bounding box center [201, 294] width 17 height 8
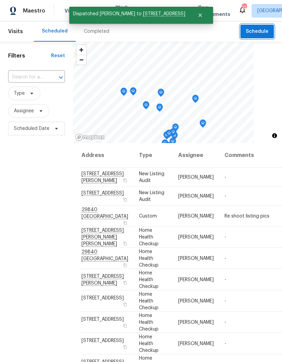
click at [259, 29] on span "Schedule" at bounding box center [257, 31] width 23 height 8
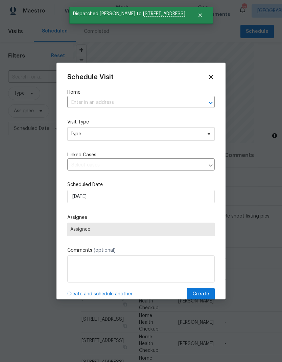
click at [93, 101] on input "text" at bounding box center [131, 102] width 129 height 10
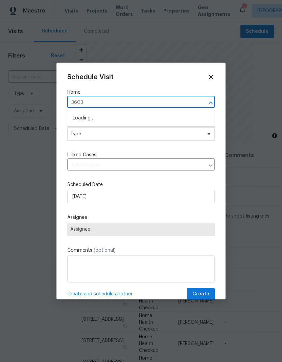
type input "36034"
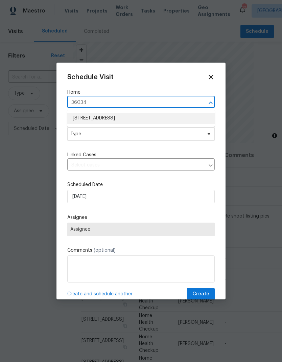
click at [89, 117] on li "[STREET_ADDRESS]" at bounding box center [141, 119] width 148 height 12
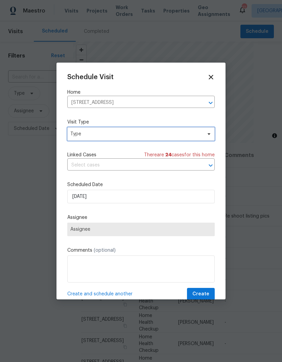
click at [82, 134] on span "Type" at bounding box center [136, 134] width 132 height 7
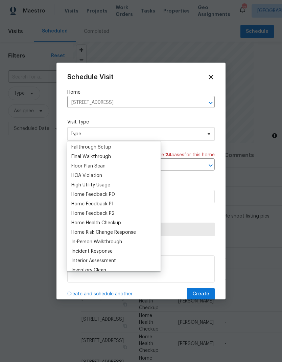
scroll to position [165, 0]
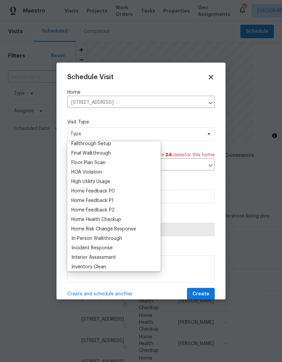
click at [84, 218] on div "Home Health Checkup" at bounding box center [96, 219] width 50 height 7
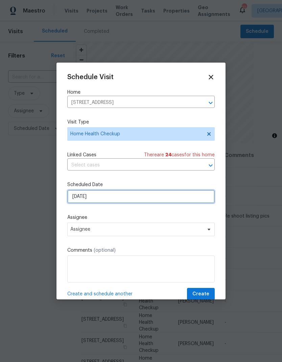
click at [104, 197] on input "[DATE]" at bounding box center [141, 197] width 148 height 14
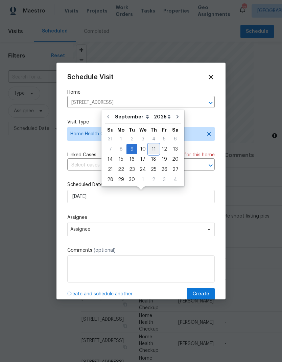
click at [151, 148] on div "11" at bounding box center [154, 148] width 10 height 9
type input "[DATE]"
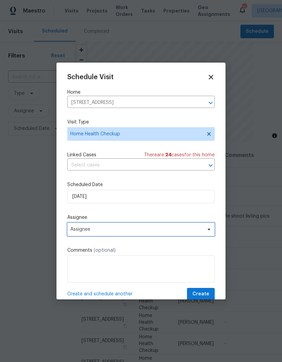
click at [171, 231] on span "Assignee" at bounding box center [136, 229] width 133 height 5
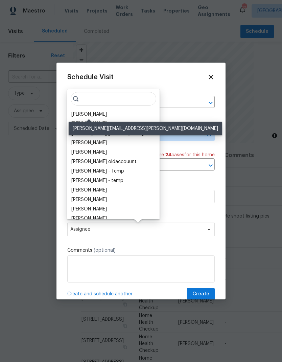
click at [80, 114] on div "[PERSON_NAME]" at bounding box center [89, 114] width 36 height 7
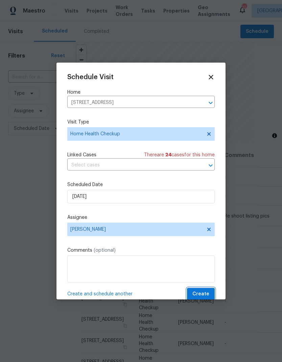
click at [205, 293] on span "Create" at bounding box center [201, 294] width 17 height 8
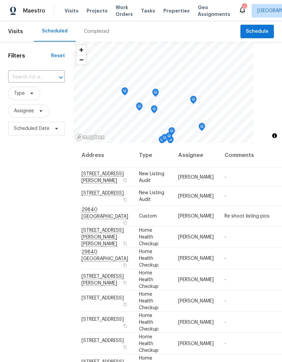
click at [39, 273] on div "Filters Reset ​ Type Assignee Scheduled Date" at bounding box center [36, 237] width 73 height 391
click at [31, 79] on input "text" at bounding box center [27, 77] width 38 height 10
type input "41550"
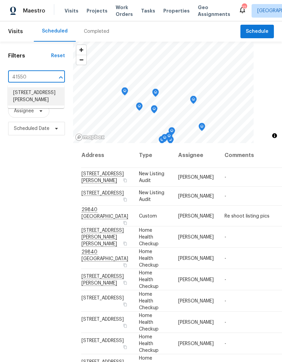
click at [29, 98] on li "[STREET_ADDRESS][PERSON_NAME]" at bounding box center [36, 96] width 57 height 18
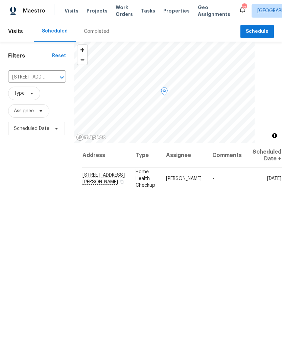
click at [0, 0] on icon at bounding box center [0, 0] width 0 height 0
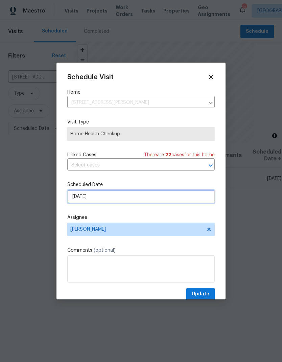
click at [164, 198] on input "[DATE]" at bounding box center [141, 197] width 148 height 14
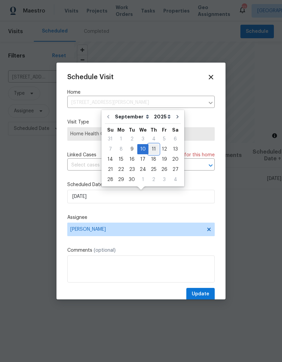
click at [154, 151] on div "11" at bounding box center [154, 148] width 10 height 9
type input "[DATE]"
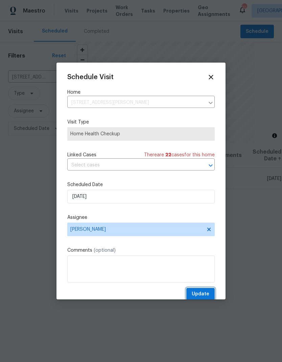
click at [206, 292] on span "Update" at bounding box center [201, 294] width 18 height 8
